Goal: Find specific page/section: Find specific page/section

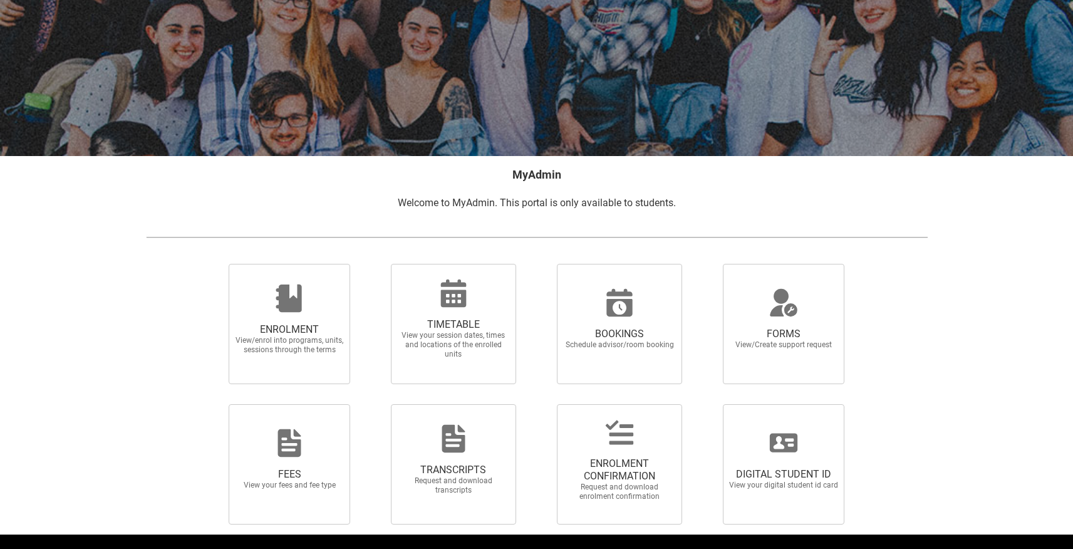
scroll to position [131, 0]
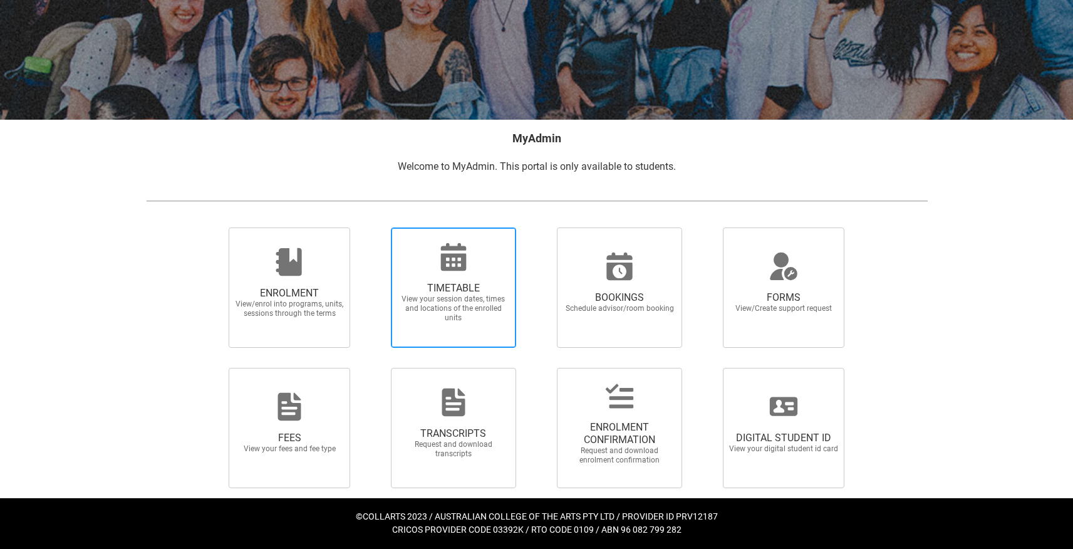
click at [443, 276] on span "TIMETABLE View your session dates, times and locations of the enrolled units" at bounding box center [454, 302] width 120 height 61
click at [375, 227] on input "TIMETABLE View your session dates, times and locations of the enrolled units" at bounding box center [375, 227] width 1 height 1
radio input "true"
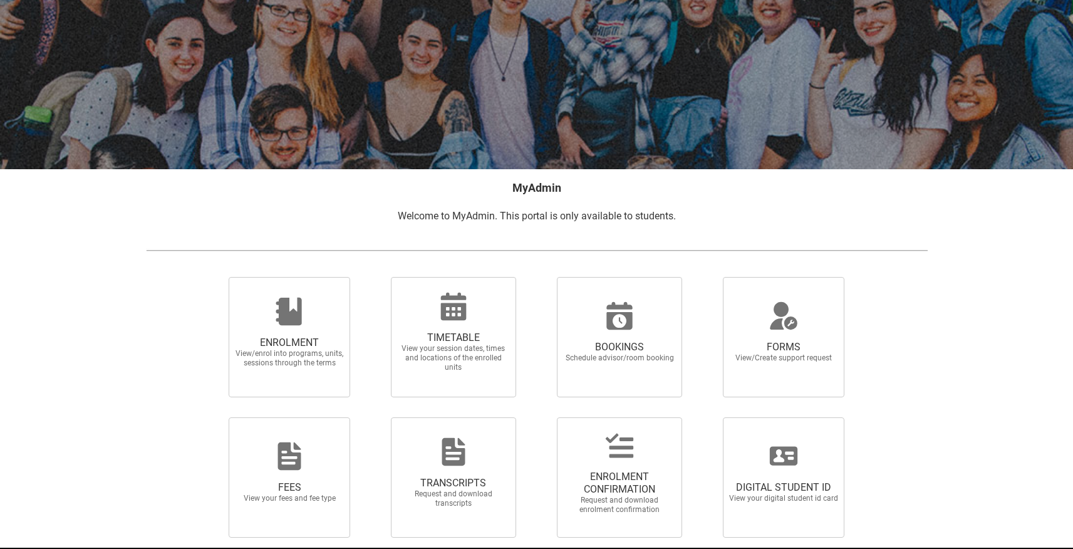
scroll to position [130, 0]
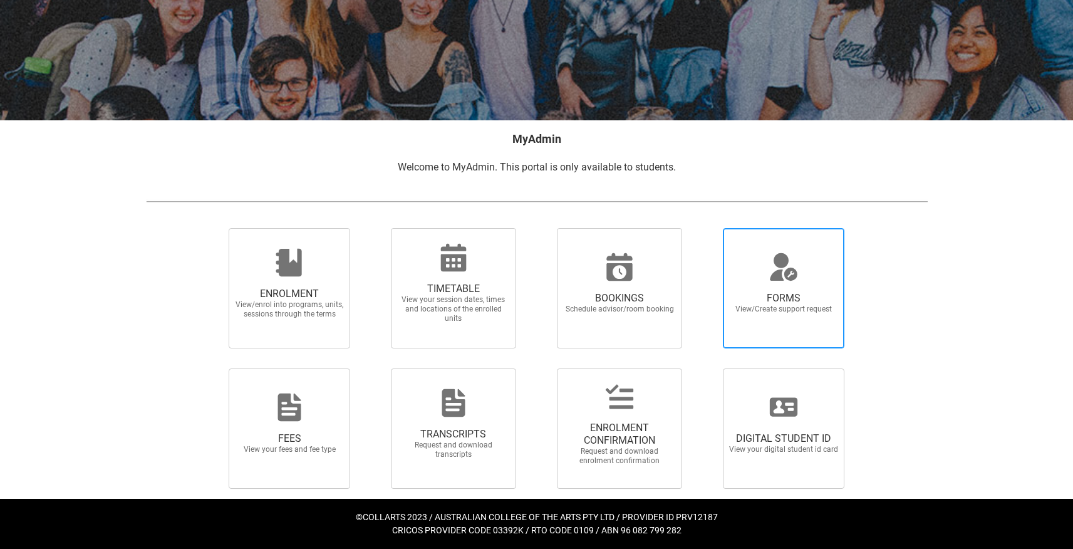
click at [792, 296] on span "FORMS" at bounding box center [784, 298] width 110 height 13
click at [708, 228] on input "FORMS View/Create support request" at bounding box center [708, 227] width 1 height 1
radio input "true"
